Goal: Task Accomplishment & Management: Manage account settings

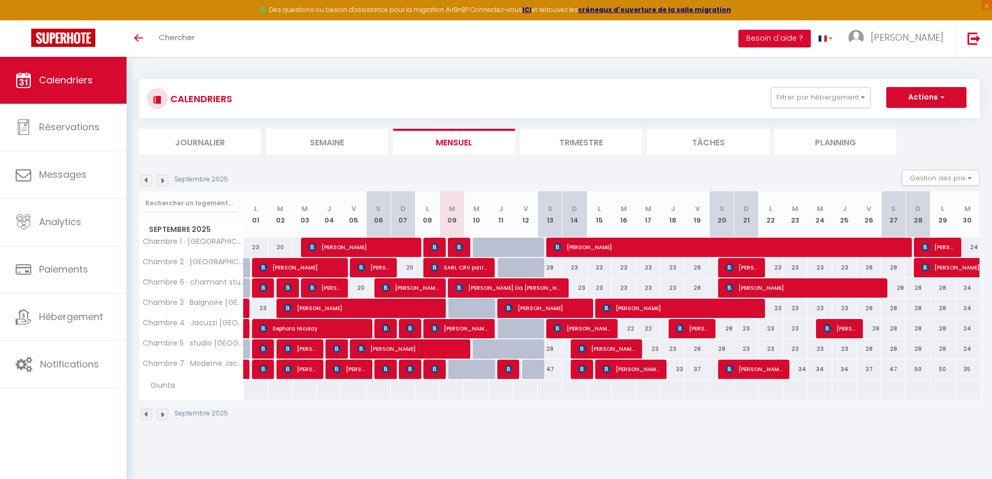
click at [552, 368] on div "47" at bounding box center [550, 368] width 24 height 19
type input "47"
type input "Sam 13 Septembre 2025"
type input "Dim 14 Septembre 2025"
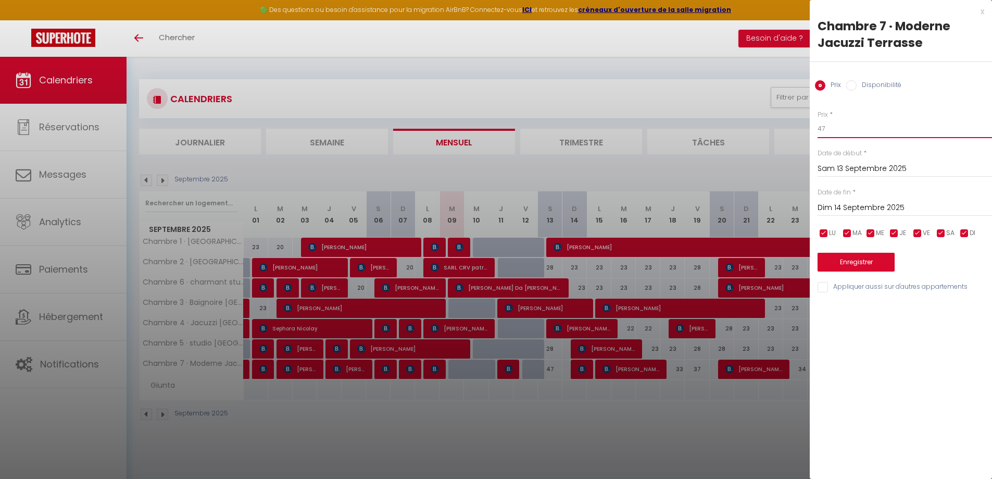
click at [823, 137] on input "47" at bounding box center [905, 128] width 175 height 19
type input "35"
click at [875, 267] on button "Enregistrer" at bounding box center [856, 262] width 77 height 19
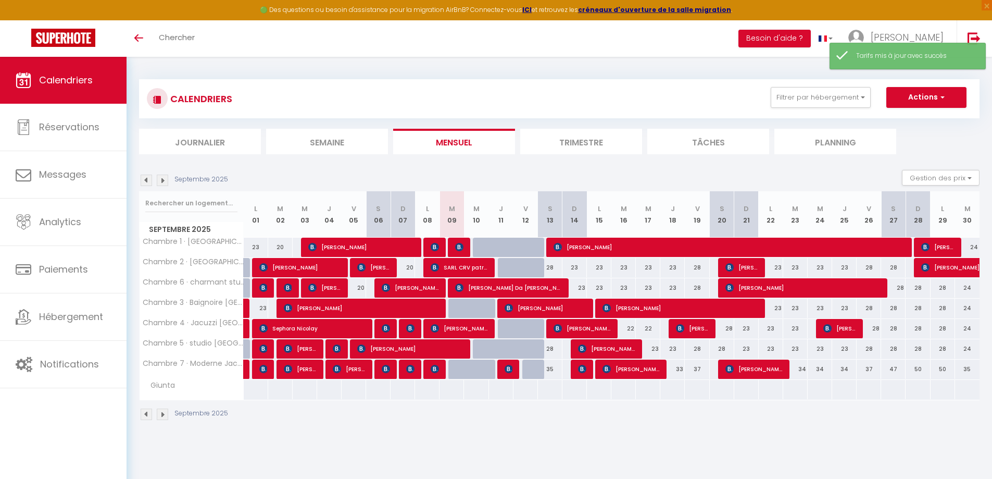
click at [551, 350] on div "28" at bounding box center [550, 348] width 24 height 19
type input "28"
type input "Sam 13 Septembre 2025"
type input "Dim 14 Septembre 2025"
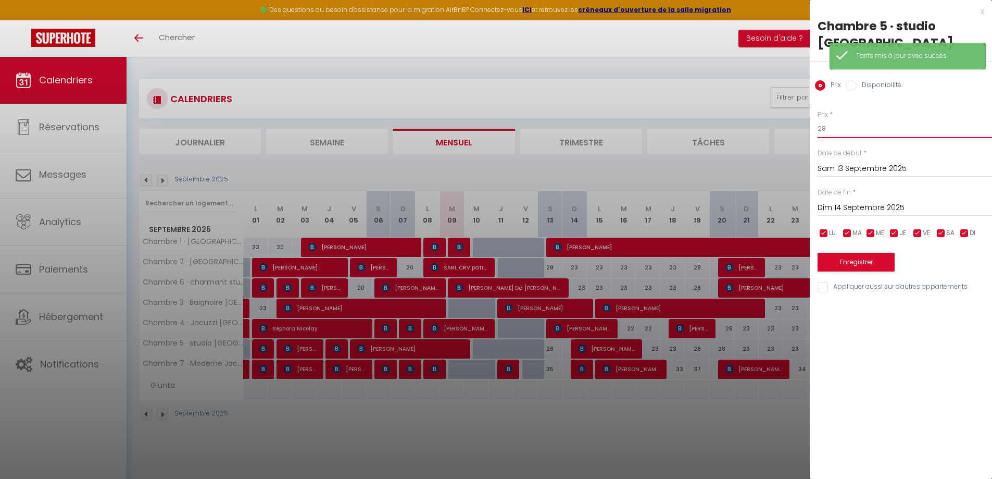
click at [840, 125] on input "28" at bounding box center [905, 128] width 175 height 19
type input "25"
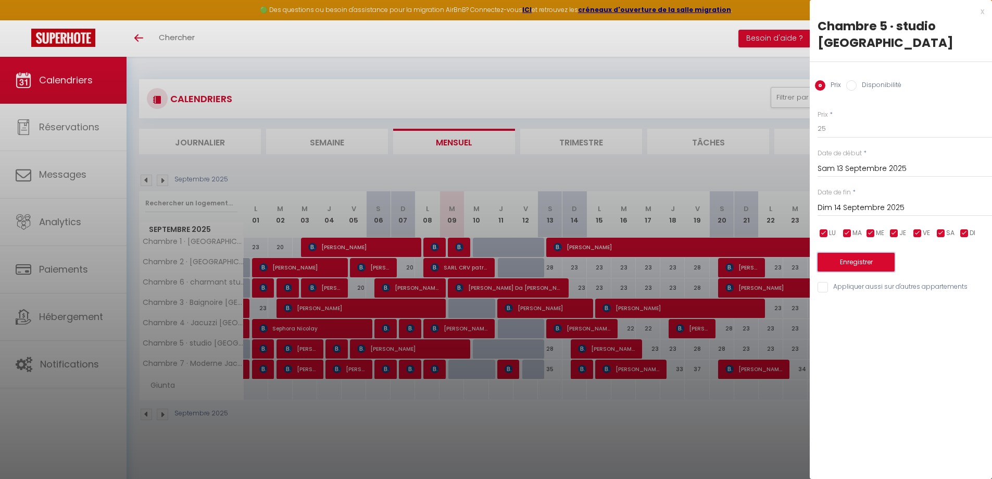
click at [856, 263] on button "Enregistrer" at bounding box center [856, 262] width 77 height 19
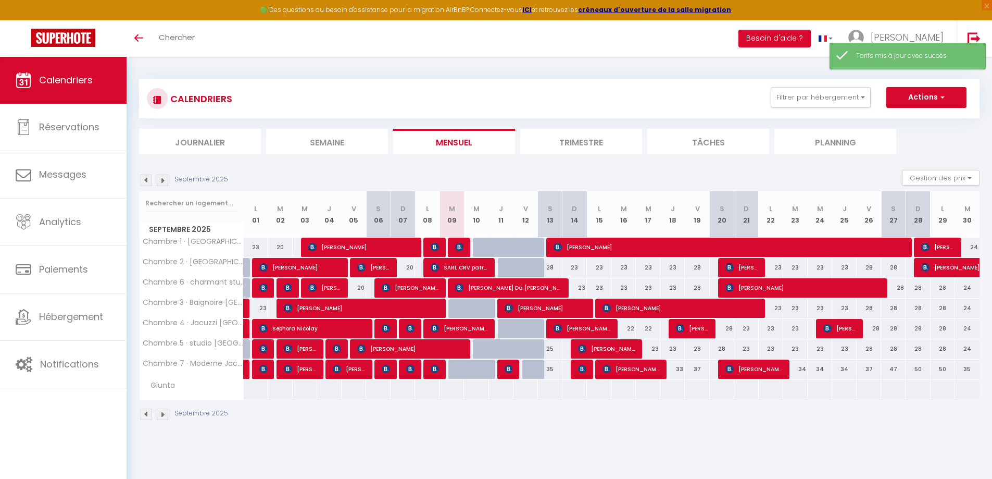
click at [549, 266] on div "28" at bounding box center [550, 267] width 24 height 19
type input "28"
type input "Sam 13 Septembre 2025"
type input "Dim 14 Septembre 2025"
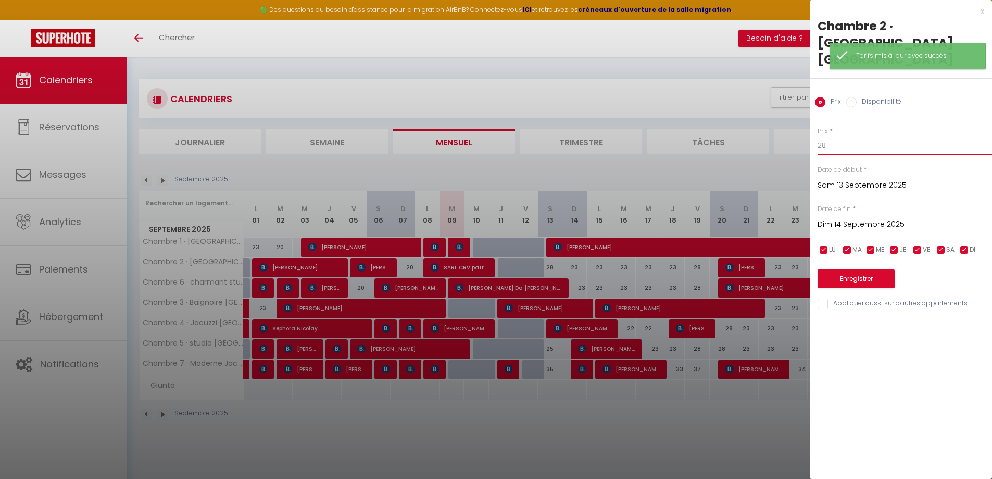
click at [835, 136] on input "28" at bounding box center [905, 145] width 175 height 19
type input "25"
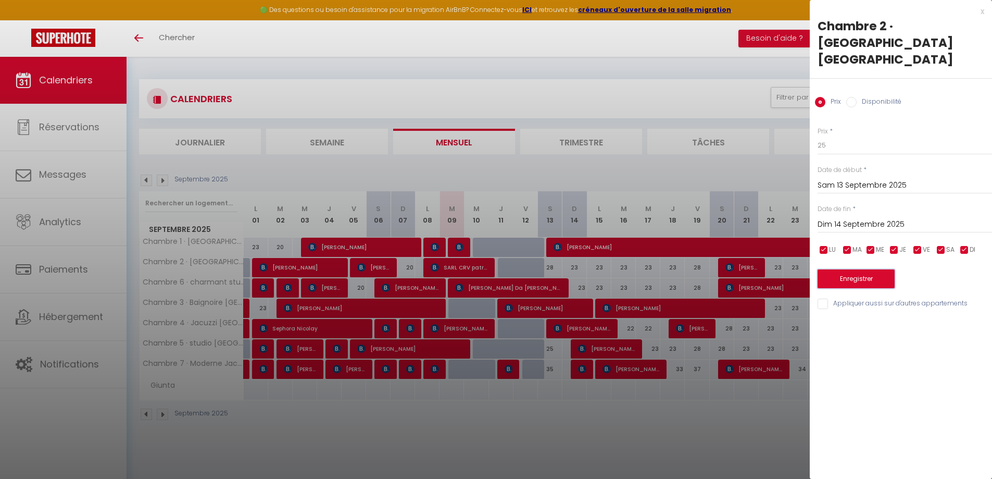
click at [846, 269] on button "Enregistrer" at bounding box center [856, 278] width 77 height 19
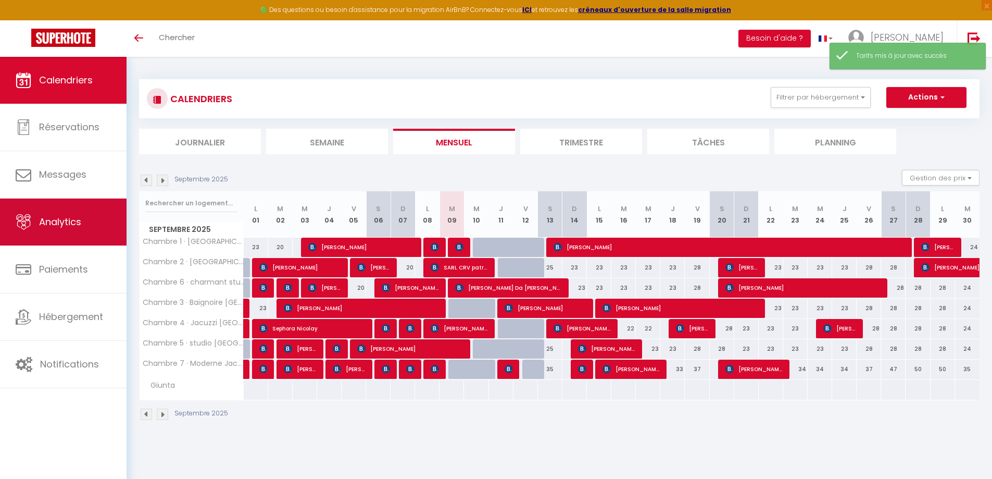
click at [52, 217] on span "Analytics" at bounding box center [60, 221] width 42 height 13
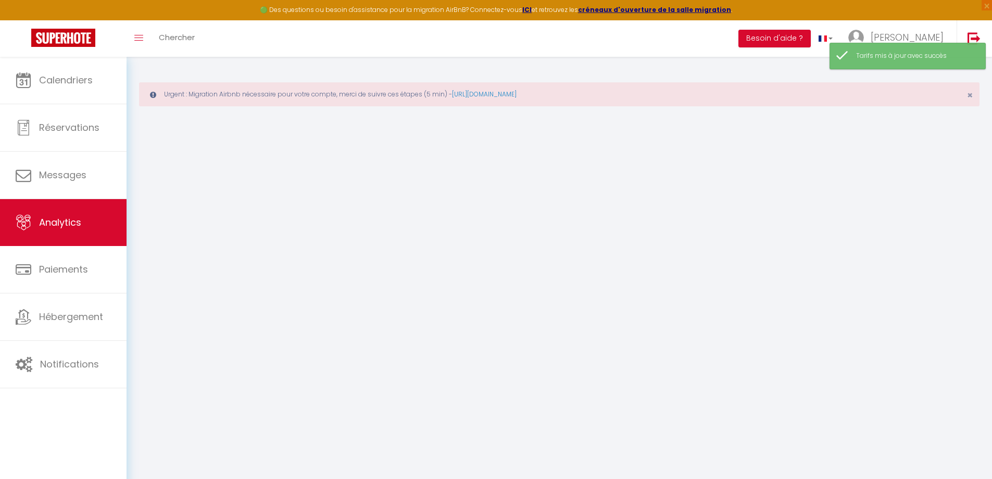
select select "2025"
select select "9"
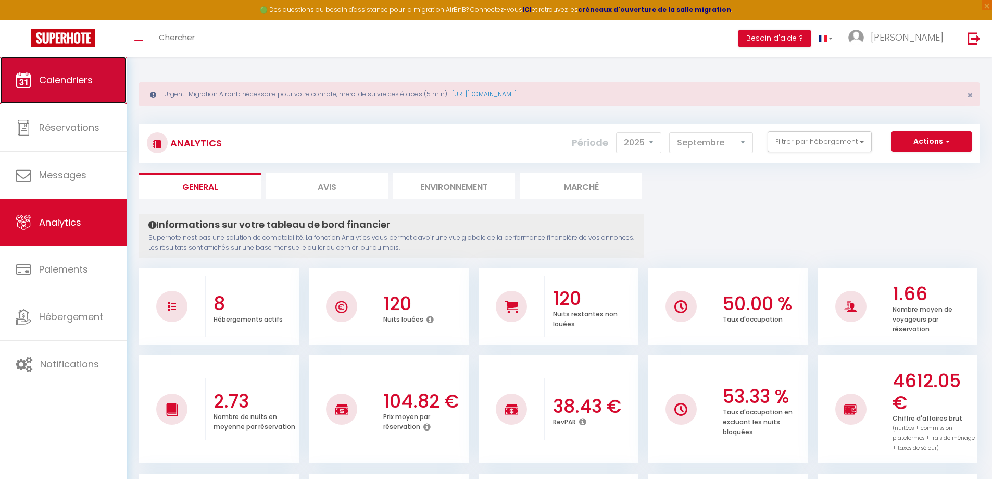
click at [90, 71] on link "Calendriers" at bounding box center [63, 80] width 127 height 47
